Goal: Check status: Check status

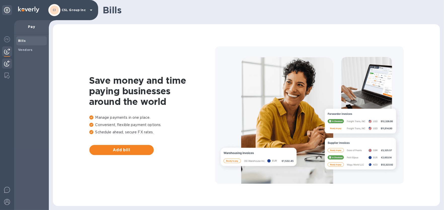
click at [8, 61] on img at bounding box center [7, 63] width 6 height 6
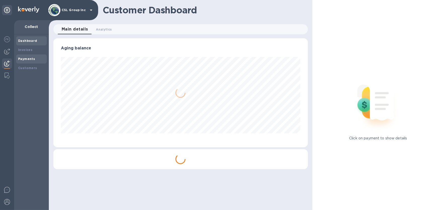
scroll to position [109, 255]
click at [25, 59] on b "Payments" at bounding box center [26, 59] width 17 height 4
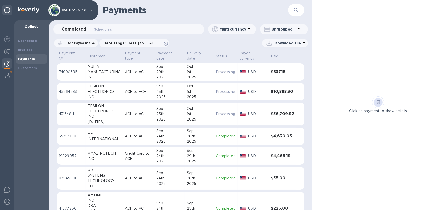
drag, startPoint x: 300, startPoint y: 14, endPoint x: 284, endPoint y: 14, distance: 15.9
click at [300, 14] on button "button" at bounding box center [296, 10] width 12 height 12
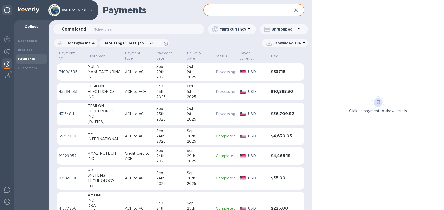
click at [256, 12] on input "text" at bounding box center [245, 10] width 85 height 12
type input "epsil"
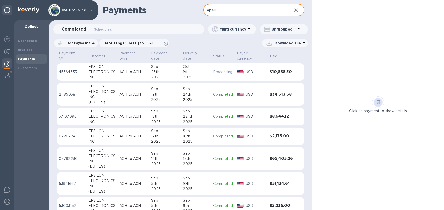
click at [33, 60] on b "Payments" at bounding box center [26, 59] width 17 height 4
click at [300, 9] on button "button" at bounding box center [296, 10] width 12 height 12
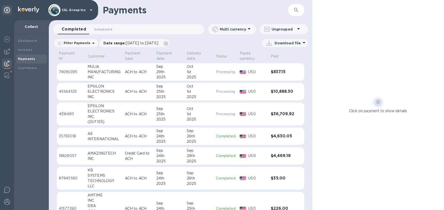
click at [201, 116] on div "1st" at bounding box center [199, 113] width 25 height 5
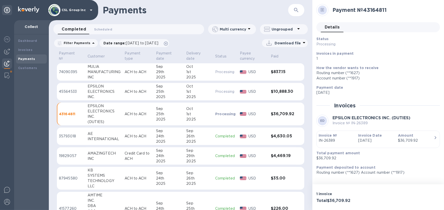
click at [228, 92] on p "Processing" at bounding box center [225, 91] width 21 height 5
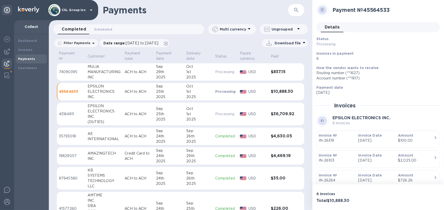
scroll to position [94, 0]
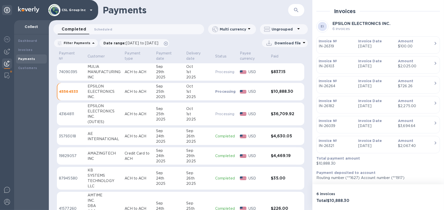
click at [254, 118] on td "USD" at bounding box center [253, 113] width 31 height 23
